Goal: Information Seeking & Learning: Learn about a topic

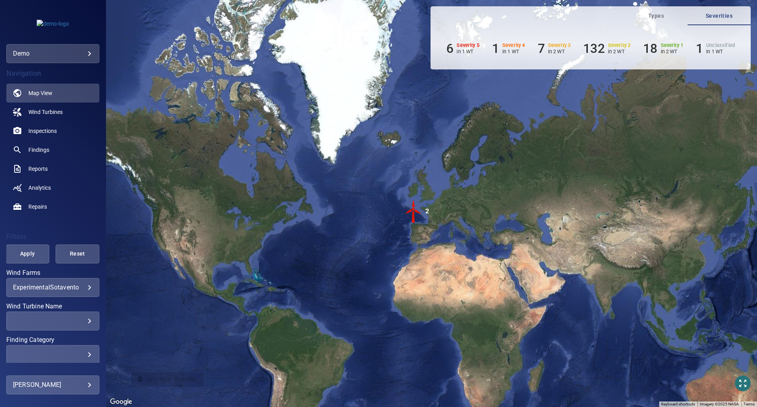
drag, startPoint x: 562, startPoint y: 229, endPoint x: 447, endPoint y: 224, distance: 114.9
click at [447, 224] on div "To activate drag with keyboard, press Alt + Enter. Once in keyboard drag state,…" at bounding box center [431, 203] width 651 height 407
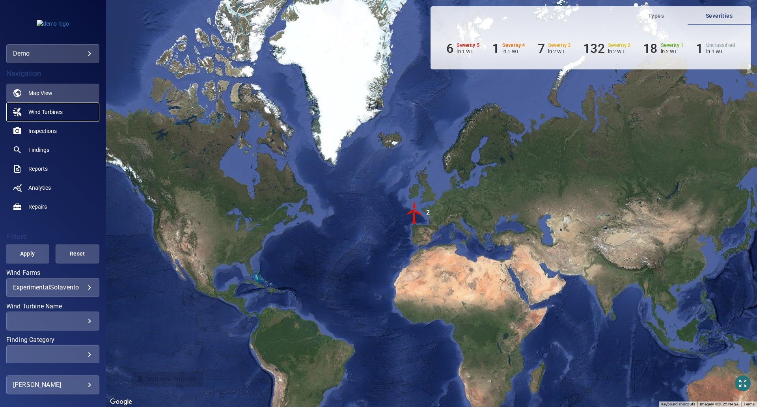
click at [48, 114] on span "Wind Turbines" at bounding box center [45, 112] width 34 height 8
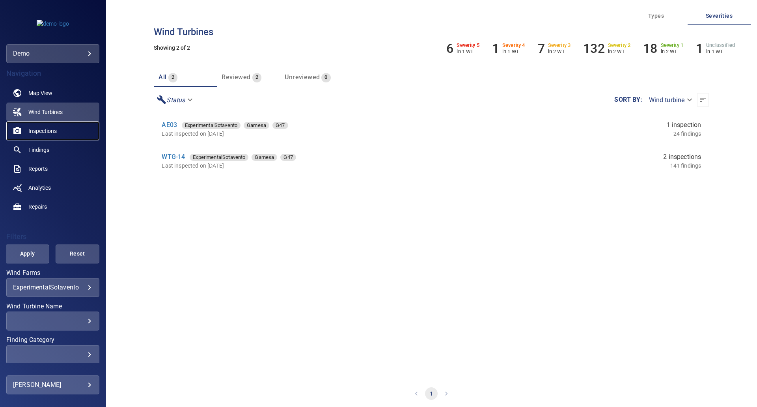
click at [61, 134] on link "Inspections" at bounding box center [52, 130] width 93 height 19
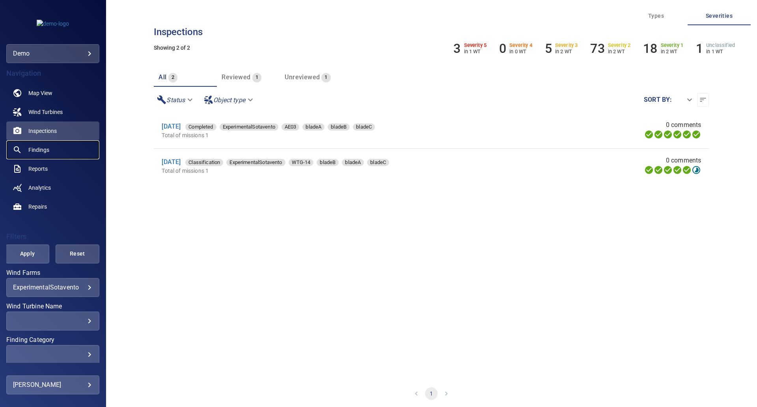
click at [45, 153] on span "Findings" at bounding box center [38, 150] width 21 height 8
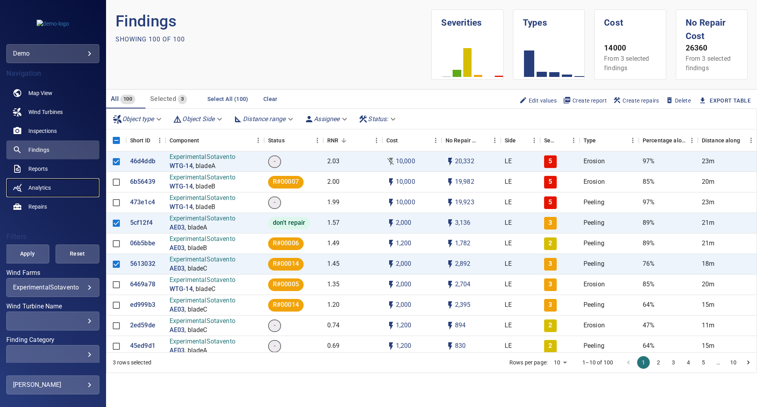
click at [36, 189] on span "Analytics" at bounding box center [39, 188] width 22 height 8
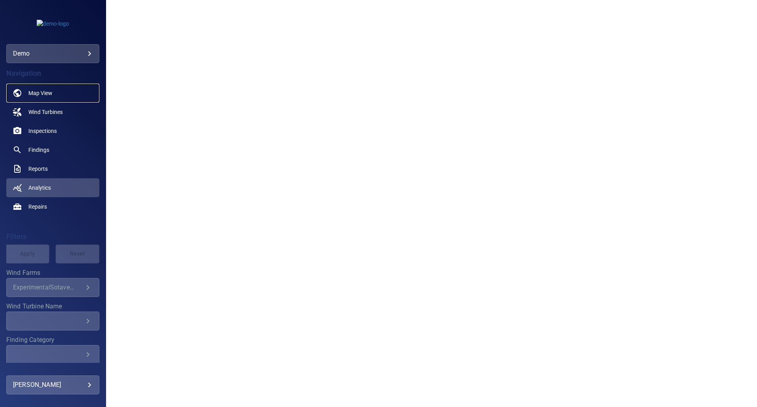
click at [62, 91] on link "Map View" at bounding box center [52, 93] width 93 height 19
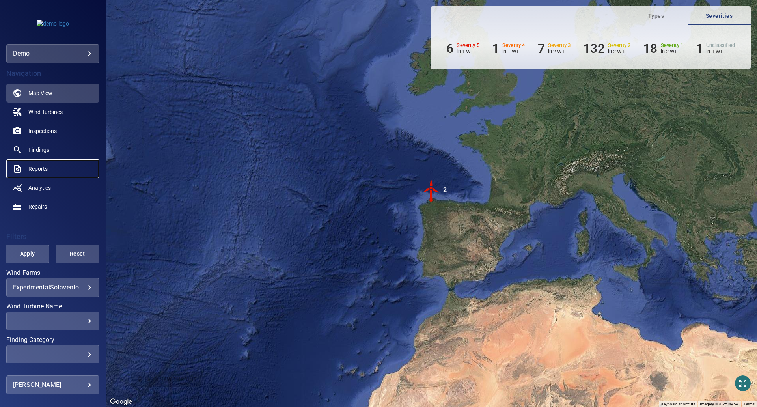
click at [34, 162] on link "Reports" at bounding box center [52, 168] width 93 height 19
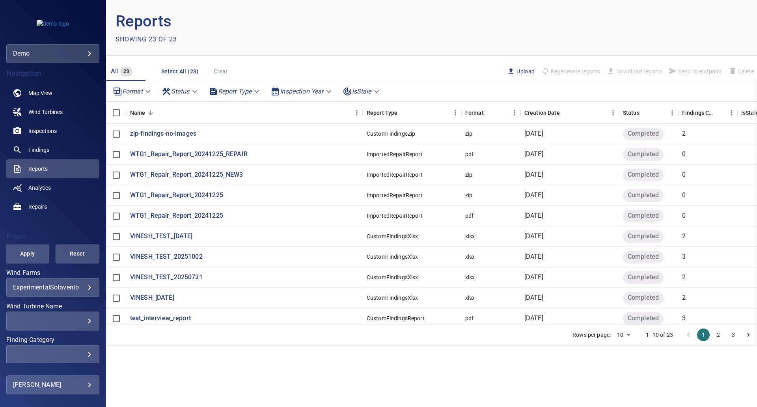
scroll to position [12, 0]
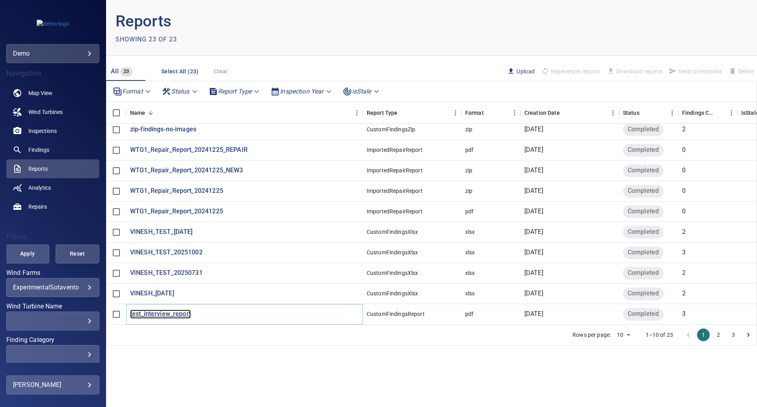
click at [167, 310] on p "test_interview_report" at bounding box center [160, 314] width 61 height 9
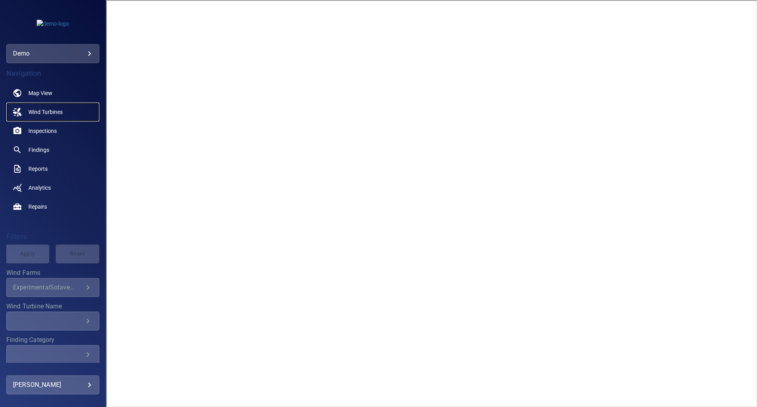
click at [52, 110] on span "Wind Turbines" at bounding box center [45, 112] width 34 height 8
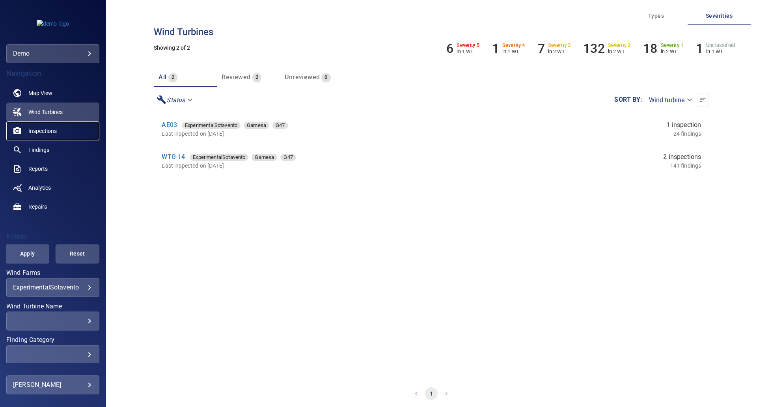
click at [48, 129] on span "Inspections" at bounding box center [42, 131] width 28 height 8
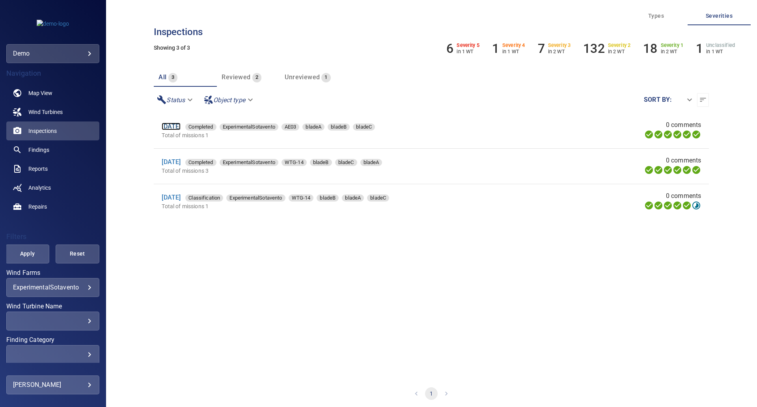
click at [173, 129] on link "[DATE]" at bounding box center [171, 126] width 19 height 7
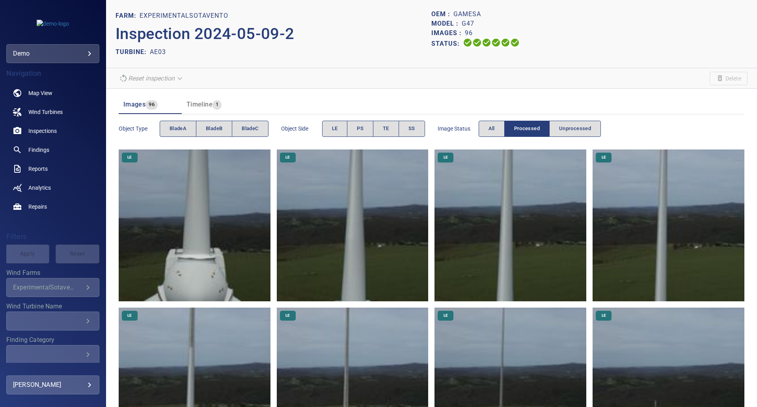
click at [219, 229] on img at bounding box center [195, 225] width 152 height 152
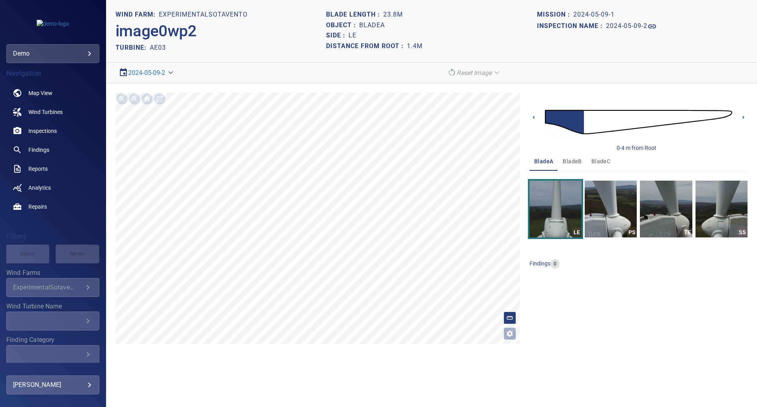
click at [596, 118] on img at bounding box center [638, 121] width 187 height 45
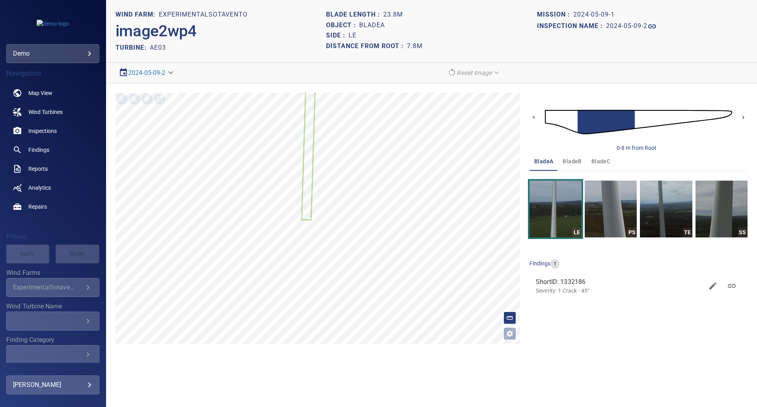
click at [656, 118] on img at bounding box center [638, 121] width 187 height 45
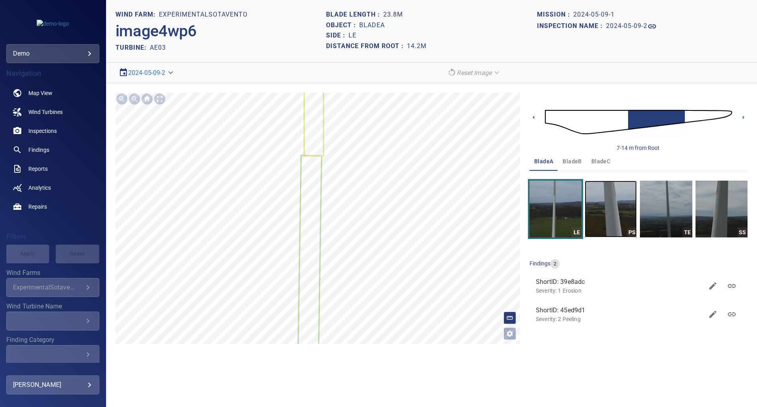
click at [617, 204] on img "button" at bounding box center [611, 209] width 52 height 57
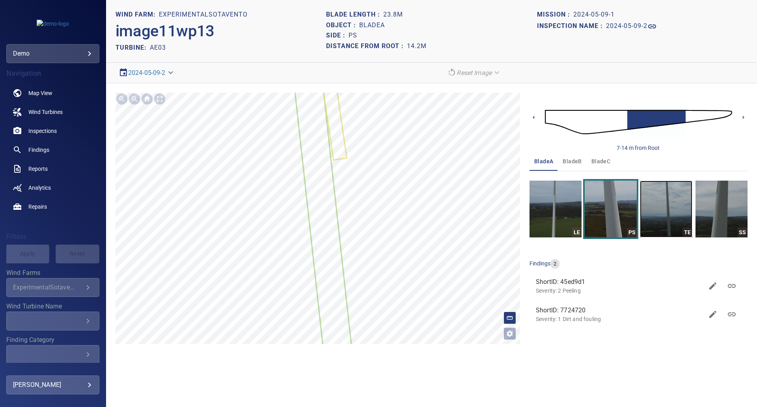
click at [662, 215] on img "button" at bounding box center [666, 209] width 52 height 57
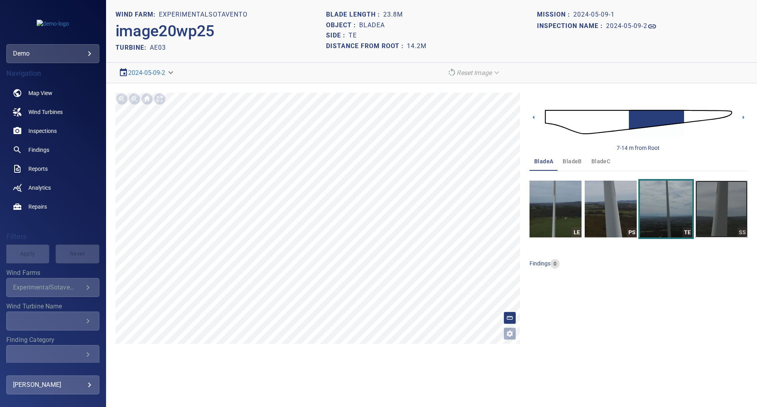
click at [717, 222] on img "button" at bounding box center [722, 209] width 52 height 57
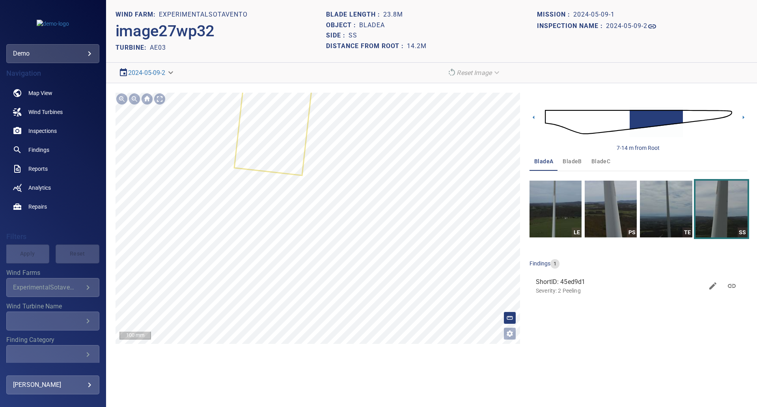
click at [711, 290] on icon "button" at bounding box center [712, 286] width 9 height 9
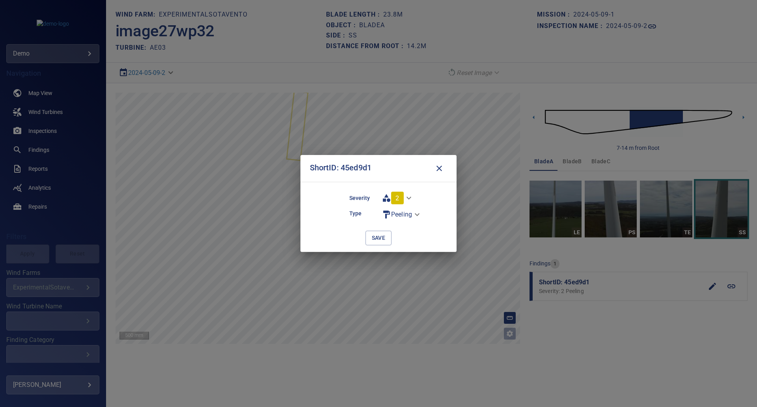
click at [437, 172] on icon "button" at bounding box center [439, 168] width 9 height 9
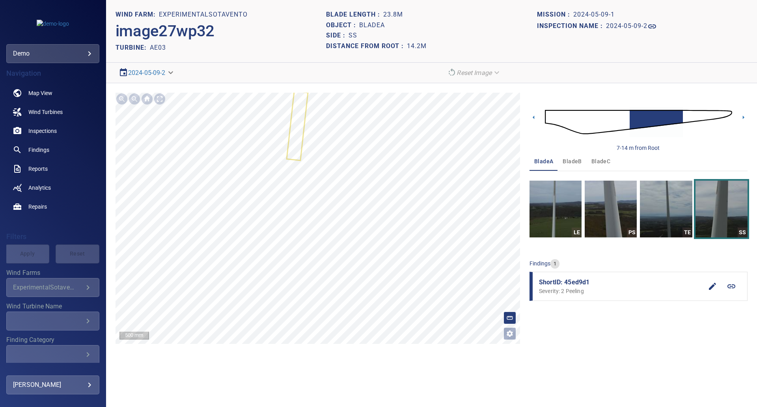
click at [172, 72] on body "**********" at bounding box center [378, 234] width 757 height 468
click at [209, 74] on div at bounding box center [378, 203] width 757 height 407
click at [44, 151] on span "Findings" at bounding box center [38, 150] width 21 height 8
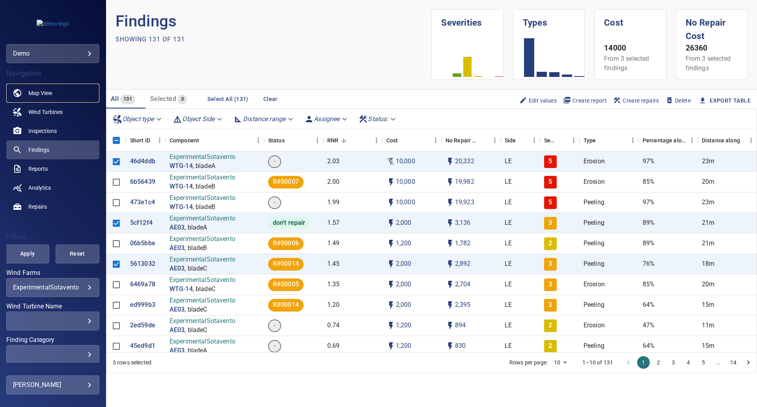
click at [32, 97] on link "Map View" at bounding box center [52, 93] width 93 height 19
